Goal: Navigation & Orientation: Find specific page/section

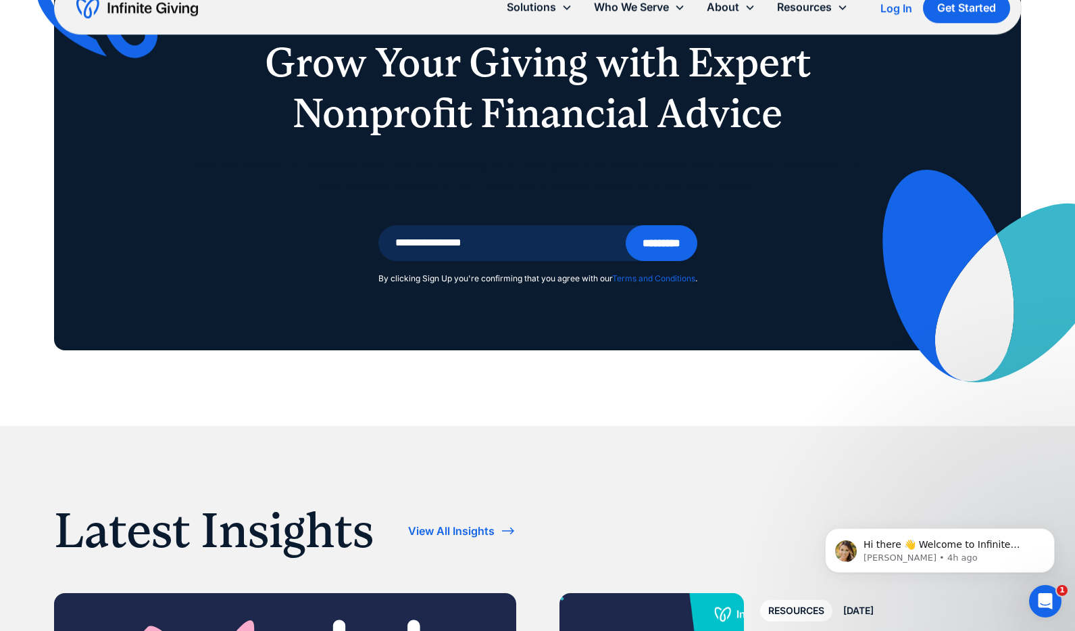
scroll to position [2694, 0]
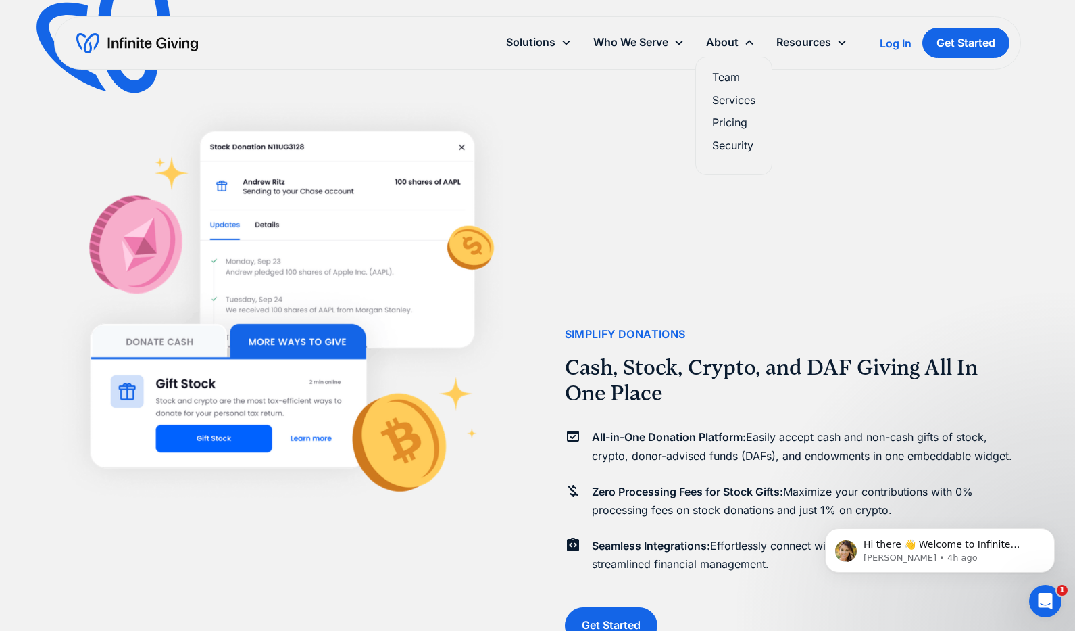
click at [739, 81] on link "Team" at bounding box center [733, 77] width 43 height 18
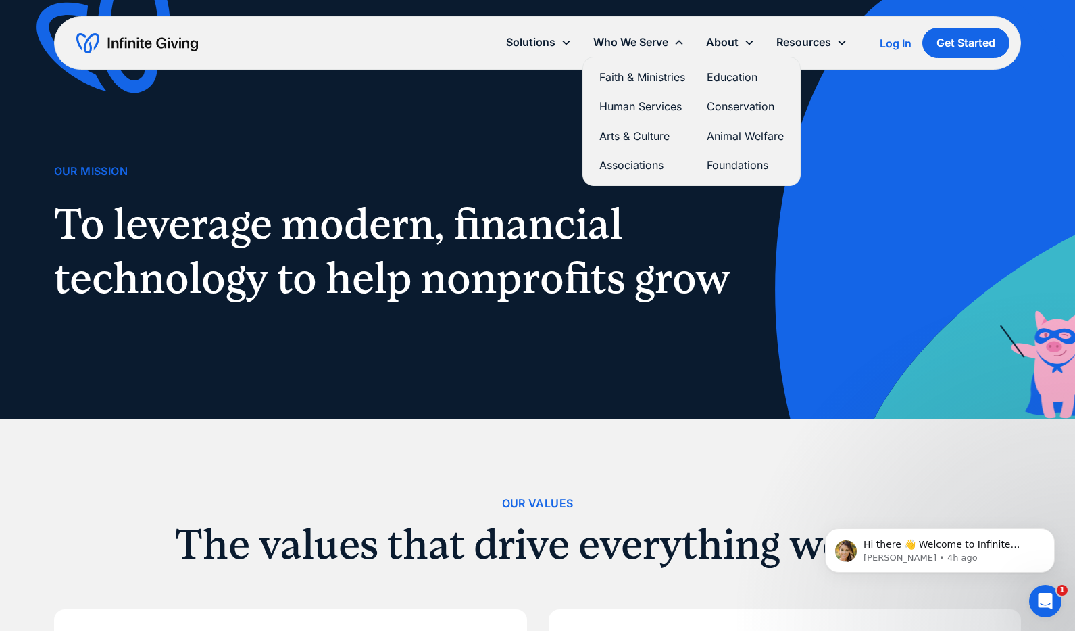
click at [729, 162] on link "Foundations" at bounding box center [745, 165] width 77 height 18
